Goal: Transaction & Acquisition: Download file/media

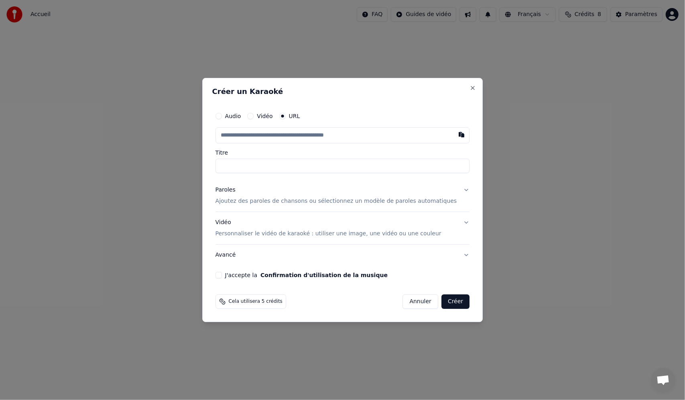
click at [264, 136] on input "text" at bounding box center [342, 135] width 254 height 16
click at [453, 136] on button "button" at bounding box center [461, 134] width 16 height 14
type input "**********"
click at [279, 166] on input "**********" at bounding box center [342, 165] width 254 height 14
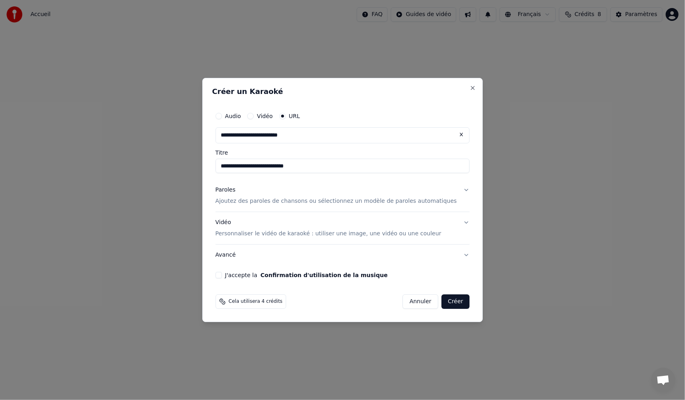
click at [282, 201] on p "Ajoutez des paroles de chansons ou sélectionnez un modèle de paroles automatiqu…" at bounding box center [336, 201] width 242 height 8
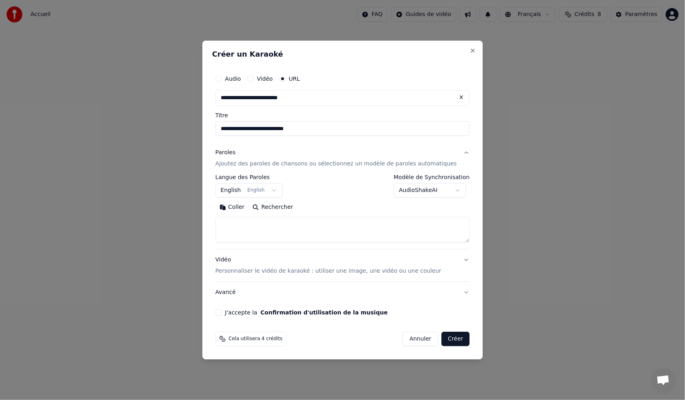
click at [295, 223] on textarea at bounding box center [342, 230] width 254 height 26
click at [244, 209] on button "Coller" at bounding box center [231, 207] width 33 height 13
click at [455, 258] on button "Vidéo Personnaliser le vidéo de karaoké : utiliser une image, une vidéo ou une …" at bounding box center [342, 265] width 254 height 32
type textarea "**********"
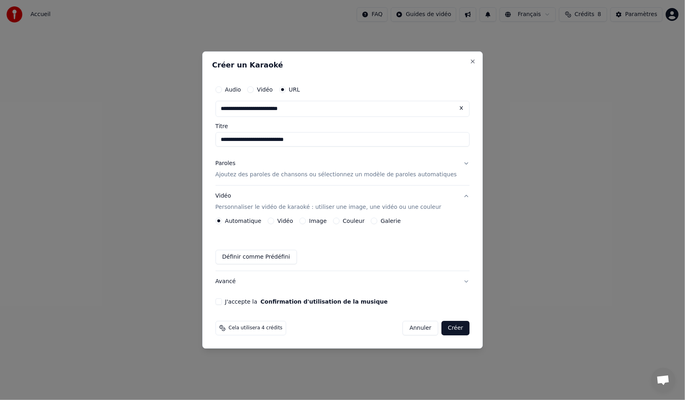
click at [456, 163] on button "Paroles Ajoutez des paroles de chansons ou sélectionnez un modèle de paroles au…" at bounding box center [342, 169] width 254 height 32
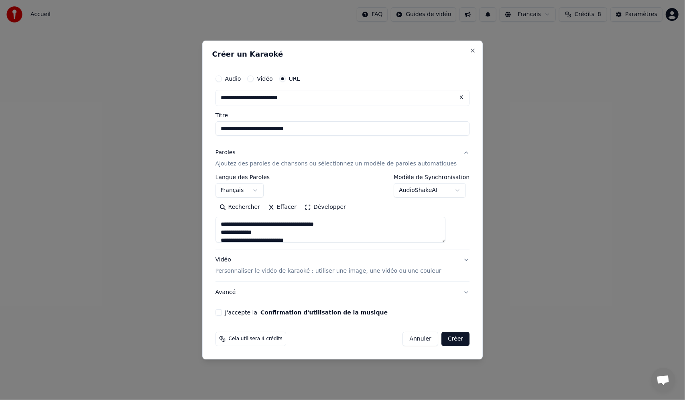
click at [453, 259] on button "Vidéo Personnaliser le vidéo de karaoké : utiliser une image, une vidéo ou une …" at bounding box center [342, 265] width 254 height 32
type textarea "**********"
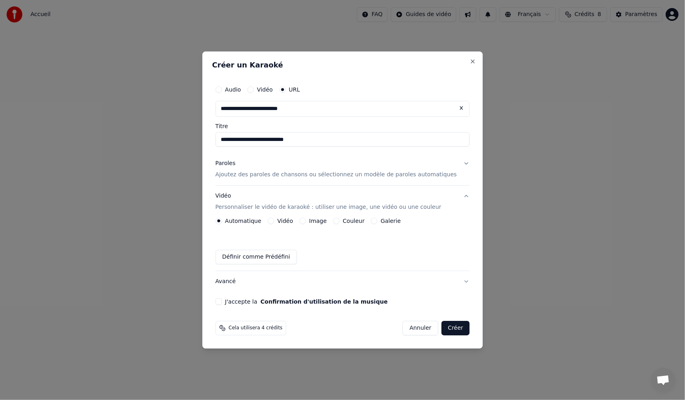
click at [452, 163] on button "Paroles Ajoutez des paroles de chansons ou sélectionnez un modèle de paroles au…" at bounding box center [342, 169] width 254 height 32
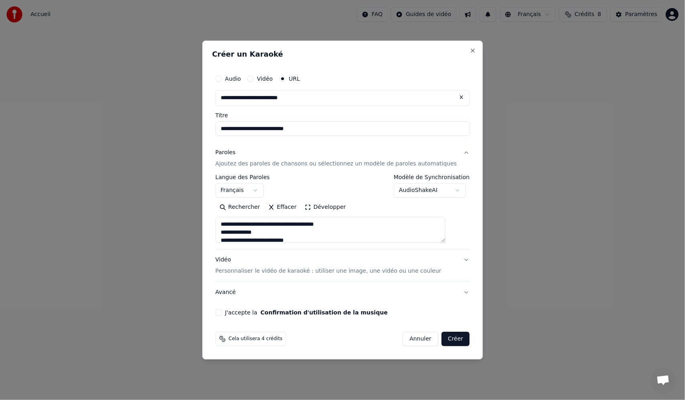
click at [222, 310] on button "J'accepte la Confirmation d'utilisation de la musique" at bounding box center [218, 312] width 6 height 6
click at [441, 339] on button "Créer" at bounding box center [455, 338] width 28 height 14
type textarea "**********"
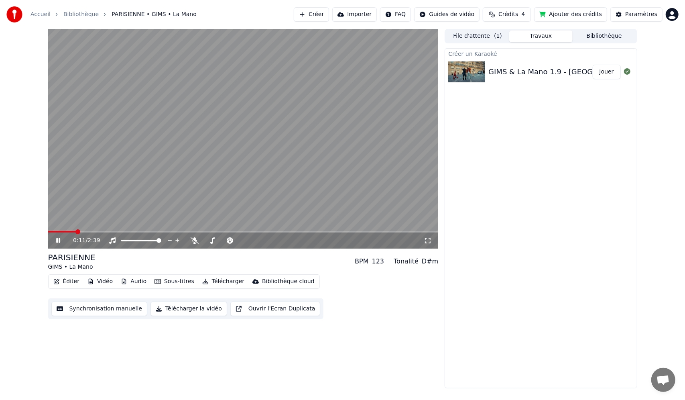
click at [59, 242] on icon at bounding box center [58, 240] width 4 height 5
click at [606, 71] on button "Jouer" at bounding box center [607, 72] width 28 height 14
click at [57, 241] on icon at bounding box center [58, 240] width 4 height 5
click at [181, 311] on button "Télécharger la vidéo" at bounding box center [188, 308] width 77 height 14
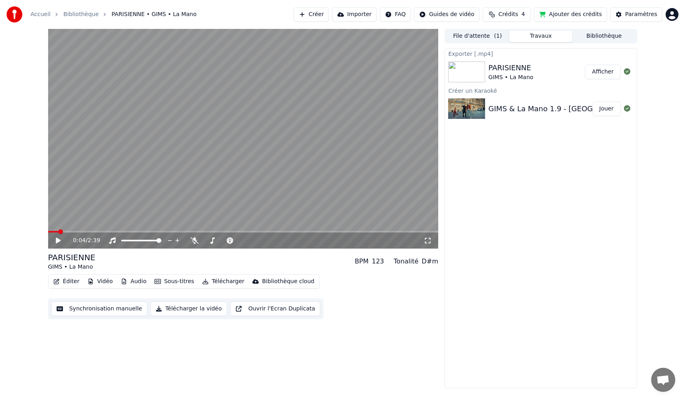
click at [609, 69] on button "Afficher" at bounding box center [602, 72] width 35 height 14
click at [133, 282] on button "Audio" at bounding box center [134, 281] width 32 height 11
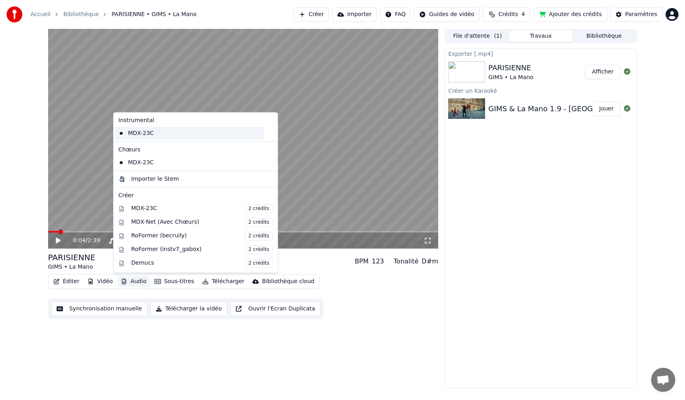
click at [161, 136] on div "MDX-23C" at bounding box center [189, 133] width 149 height 13
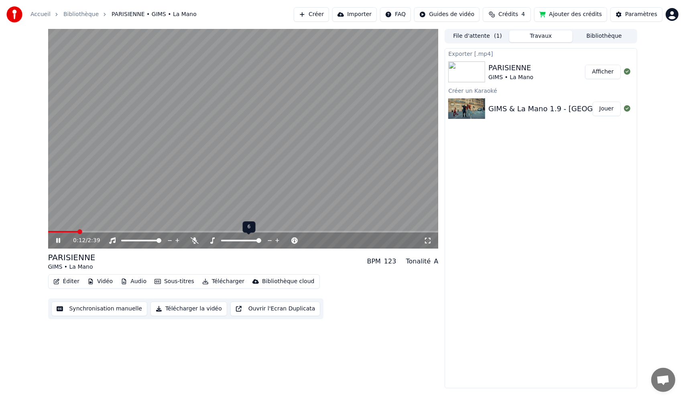
click at [261, 241] on span at bounding box center [258, 240] width 5 height 5
click at [242, 242] on span at bounding box center [241, 240] width 5 height 5
click at [129, 282] on button "Audio" at bounding box center [134, 281] width 32 height 11
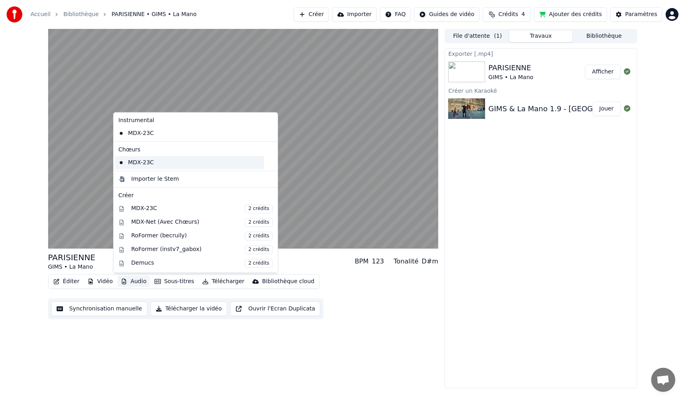
click at [148, 158] on div "MDX-23C" at bounding box center [189, 162] width 149 height 13
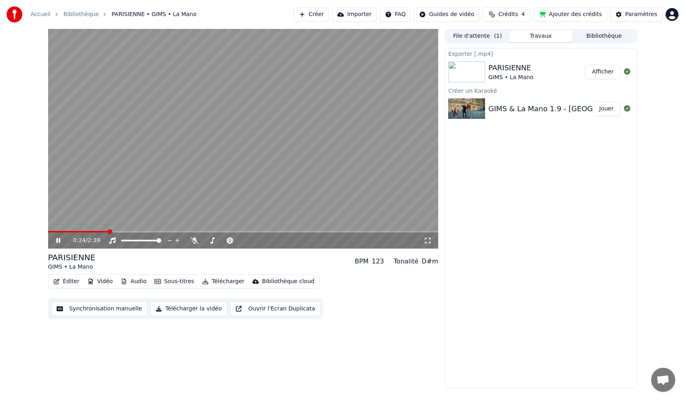
click at [136, 281] on button "Audio" at bounding box center [134, 281] width 32 height 11
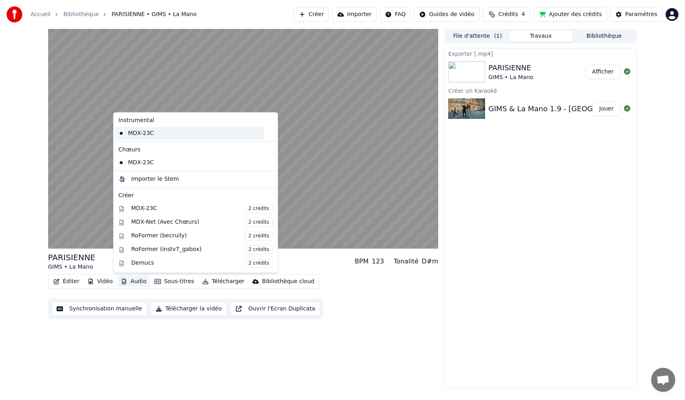
click at [144, 137] on div "MDX-23C" at bounding box center [189, 133] width 149 height 13
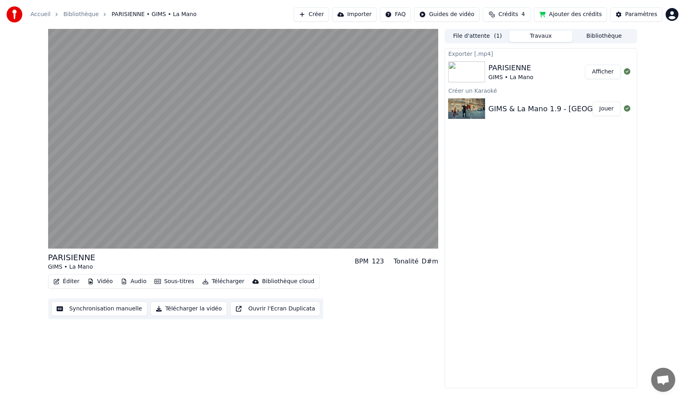
click at [139, 285] on button "Audio" at bounding box center [134, 281] width 32 height 11
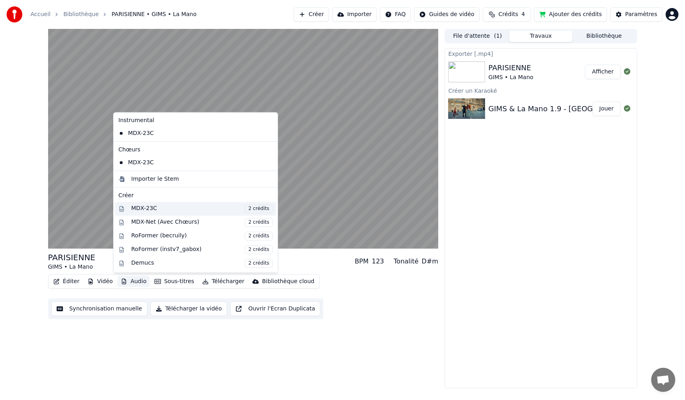
click at [174, 208] on div "MDX-23C 2 crédits" at bounding box center [202, 208] width 142 height 9
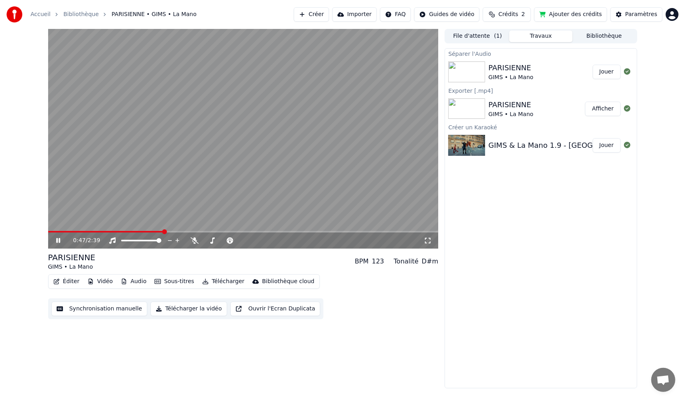
click at [131, 282] on button "Audio" at bounding box center [134, 281] width 32 height 11
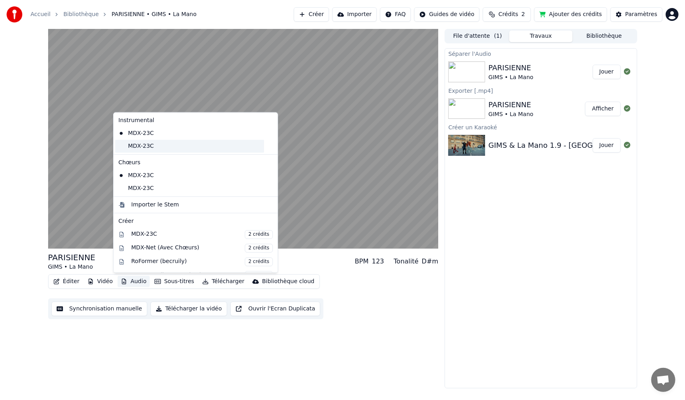
click at [159, 148] on div "MDX-23C" at bounding box center [189, 146] width 149 height 13
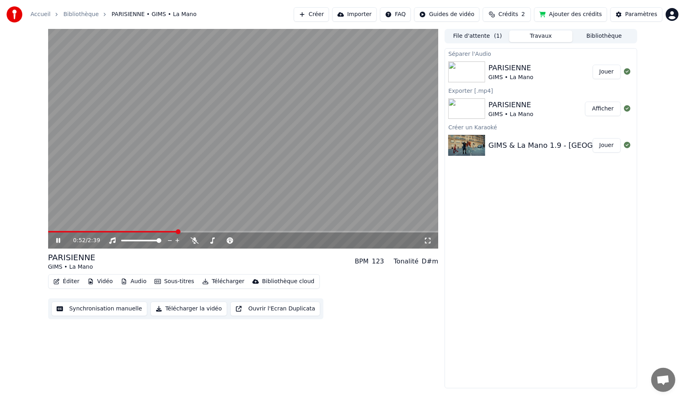
click at [133, 280] on button "Audio" at bounding box center [134, 281] width 32 height 11
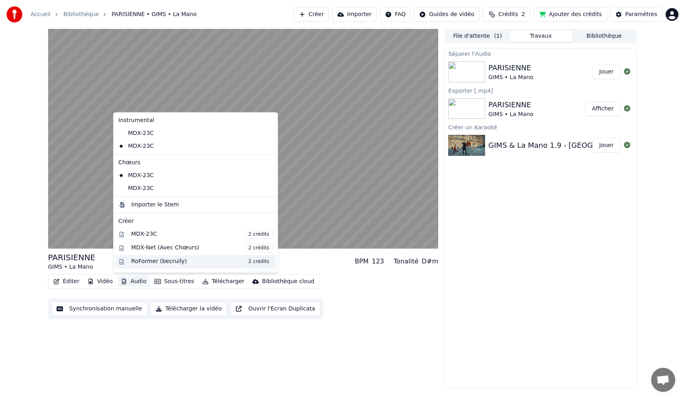
scroll to position [104, 0]
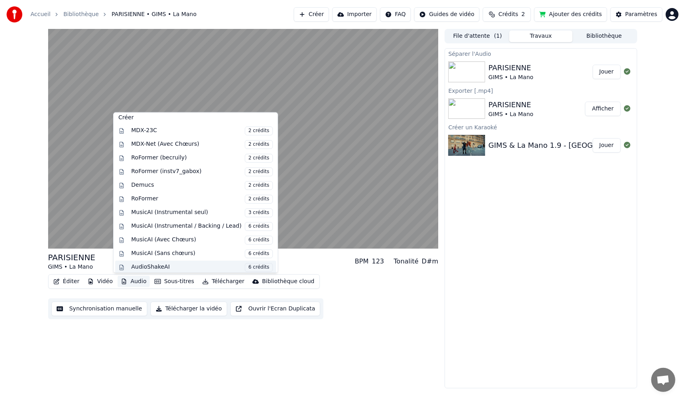
click at [150, 266] on div "AudioShakeAI 6 crédits" at bounding box center [202, 267] width 142 height 9
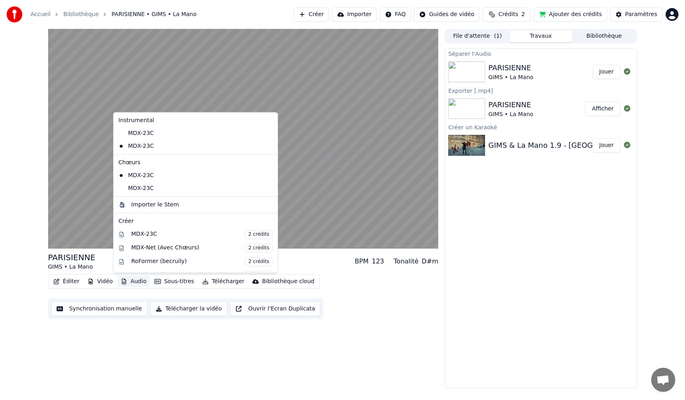
click at [130, 279] on button "Audio" at bounding box center [134, 281] width 32 height 11
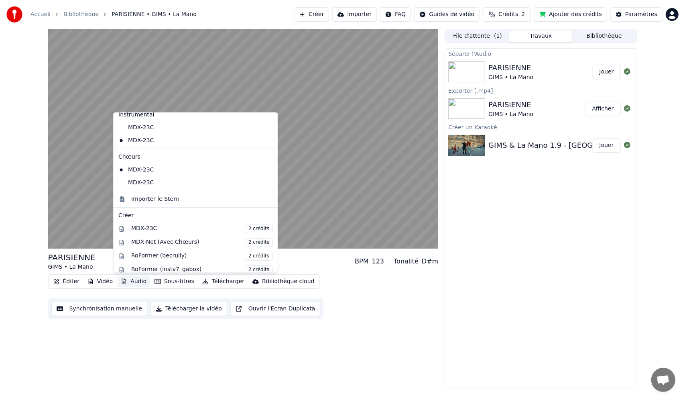
scroll to position [0, 0]
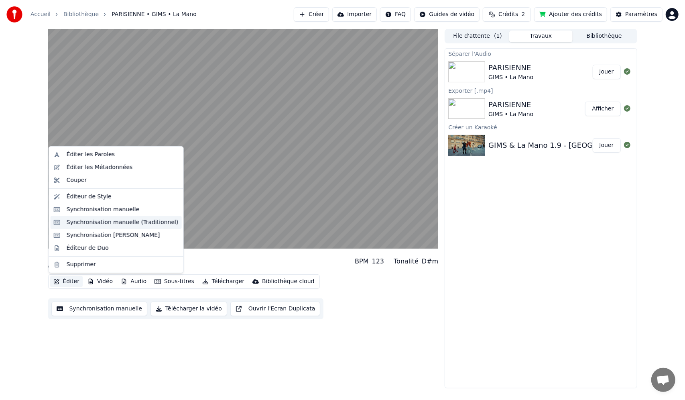
click at [126, 219] on div "Synchronisation manuelle (Traditionnel)" at bounding box center [123, 222] width 112 height 8
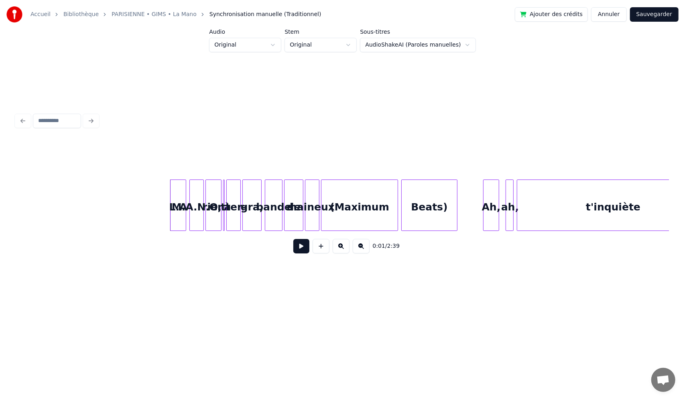
click at [303, 245] on button at bounding box center [301, 246] width 16 height 14
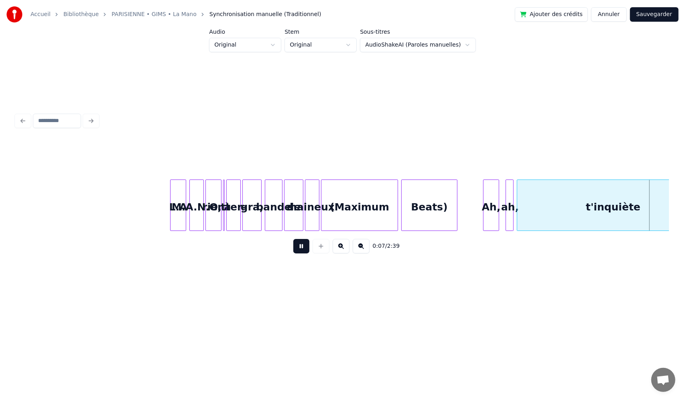
click at [300, 250] on button at bounding box center [301, 246] width 16 height 14
click at [603, 10] on button "Annuler" at bounding box center [608, 14] width 35 height 14
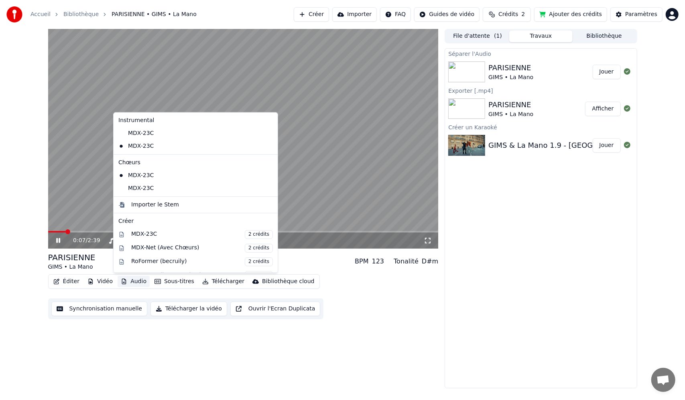
click at [123, 282] on icon "button" at bounding box center [124, 281] width 6 height 6
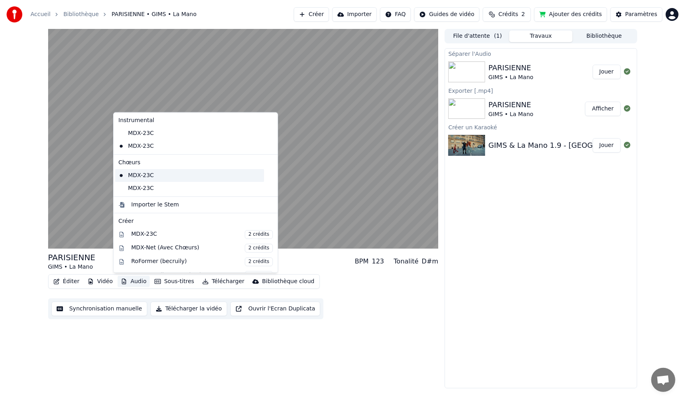
click at [154, 176] on div "MDX-23C" at bounding box center [189, 175] width 149 height 13
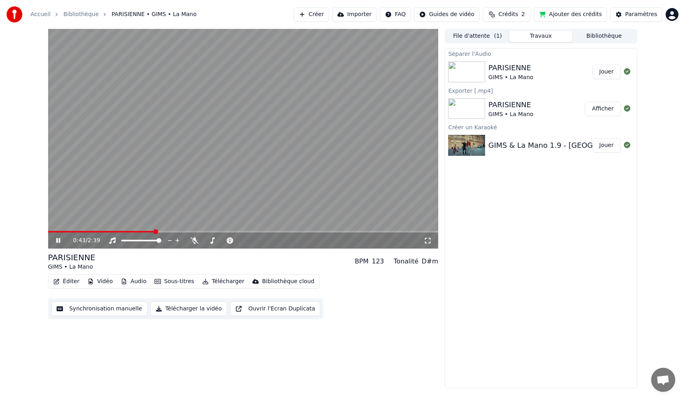
click at [59, 242] on icon at bounding box center [58, 240] width 4 height 5
click at [471, 51] on div "Séparer l'Audio" at bounding box center [540, 54] width 191 height 10
click at [193, 239] on icon at bounding box center [195, 240] width 8 height 6
click at [55, 238] on icon at bounding box center [64, 240] width 19 height 6
click at [61, 237] on icon at bounding box center [64, 240] width 19 height 6
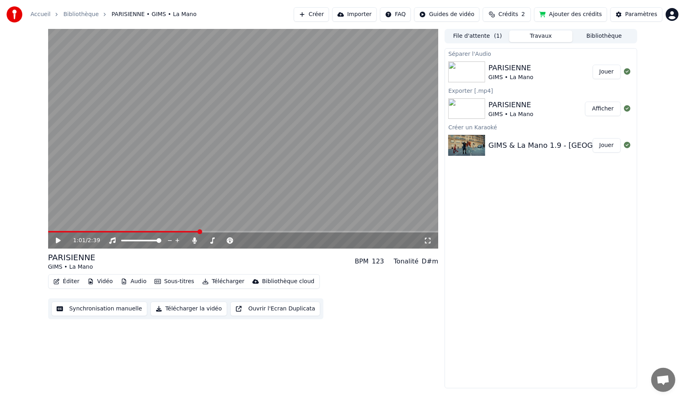
click at [217, 280] on button "Télécharger" at bounding box center [223, 281] width 49 height 11
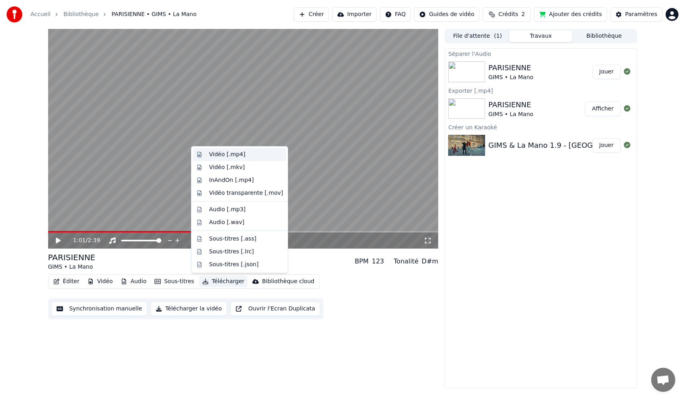
click at [243, 153] on div "Vidéo [.mp4]" at bounding box center [246, 154] width 74 height 8
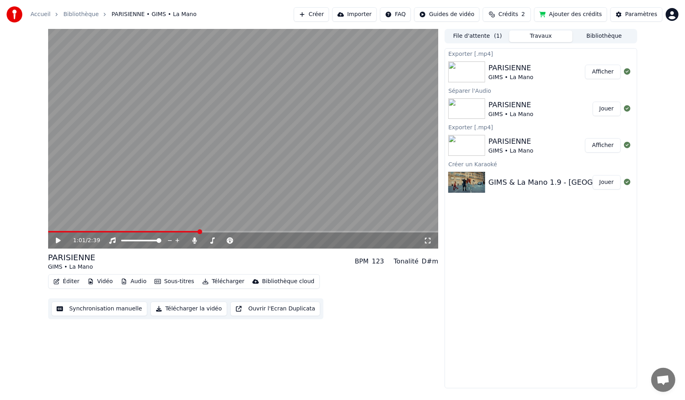
click at [606, 69] on button "Afficher" at bounding box center [602, 72] width 35 height 14
click at [575, 17] on button "Ajouter des crédits" at bounding box center [570, 14] width 73 height 14
